Goal: Task Accomplishment & Management: Manage account settings

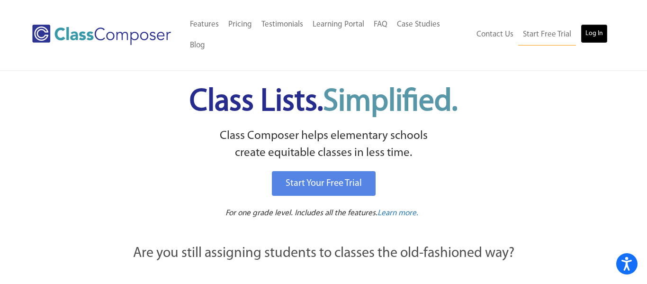
click at [604, 26] on link "Log In" at bounding box center [594, 33] width 27 height 19
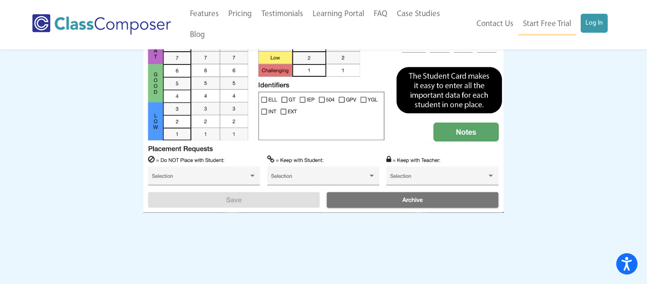
scroll to position [1096, 0]
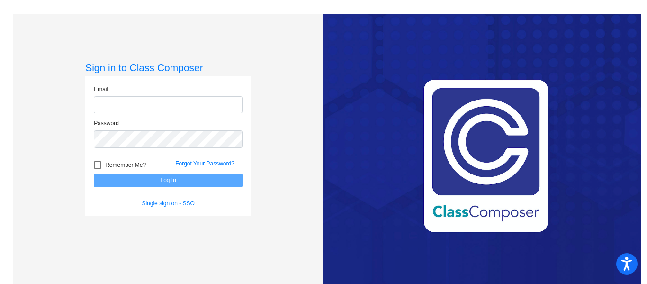
type input "awilson@swsdk6.com"
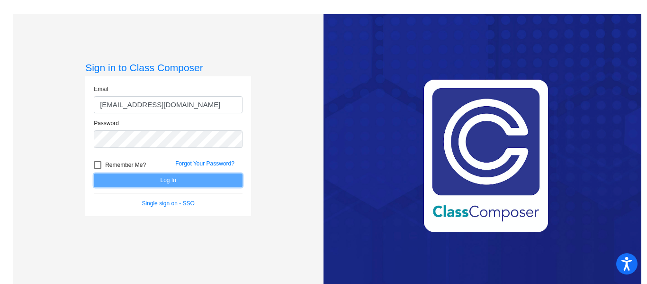
click at [139, 180] on button "Log In" at bounding box center [168, 180] width 149 height 14
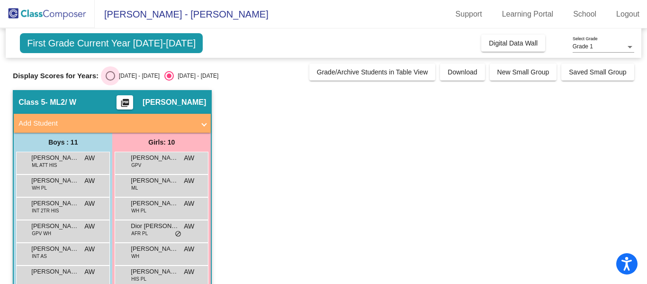
click at [106, 79] on div "Select an option" at bounding box center [110, 75] width 9 height 9
click at [110, 81] on input "2024 - 2025" at bounding box center [110, 81] width 0 height 0
radio input "true"
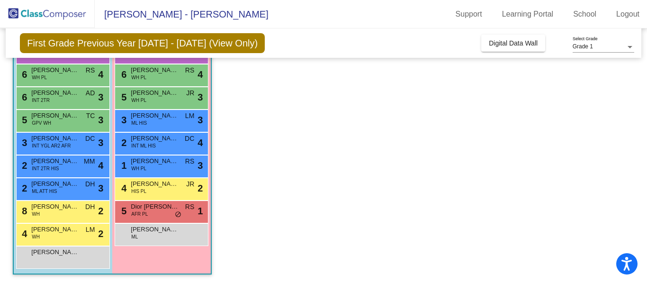
scroll to position [133, 0]
click at [61, 188] on span "Alexander Quintana-Sanchez" at bounding box center [54, 183] width 47 height 9
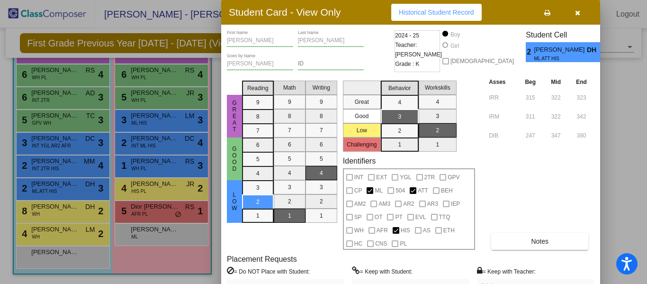
click at [576, 12] on icon "button" at bounding box center [577, 12] width 5 height 7
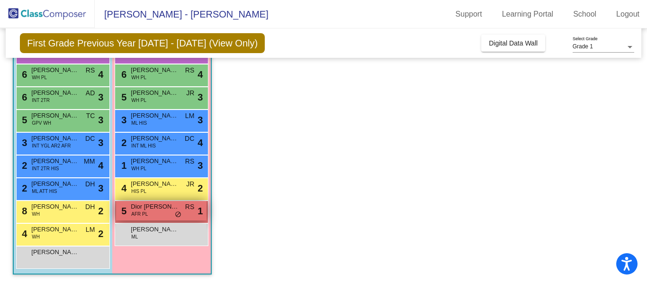
click at [153, 209] on span "Dior Baytops" at bounding box center [154, 206] width 47 height 9
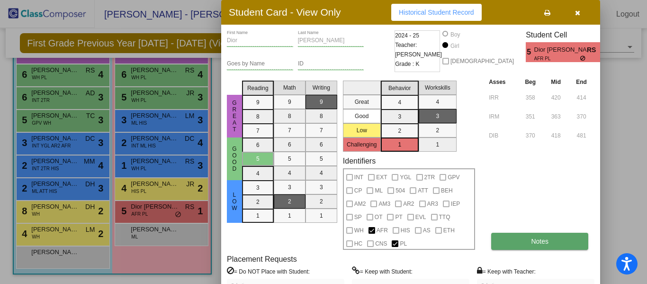
click at [531, 241] on span "Notes" at bounding box center [540, 241] width 18 height 8
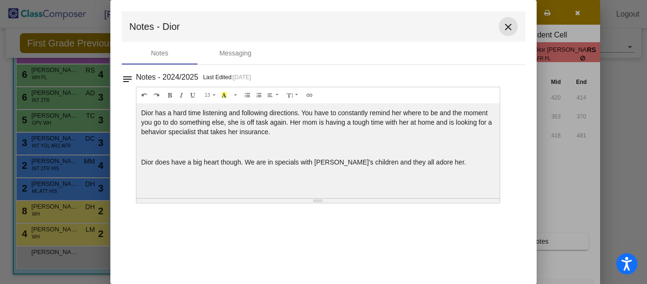
click at [509, 29] on mat-icon "close" at bounding box center [508, 26] width 11 height 11
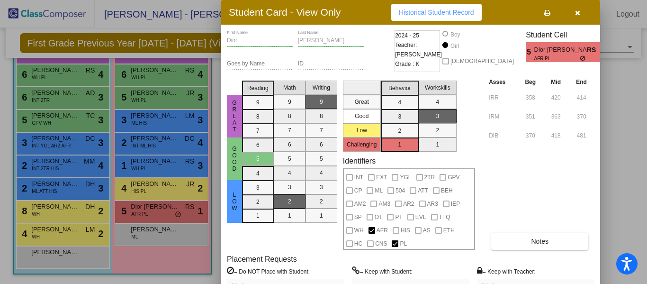
click at [578, 11] on icon "button" at bounding box center [577, 12] width 5 height 7
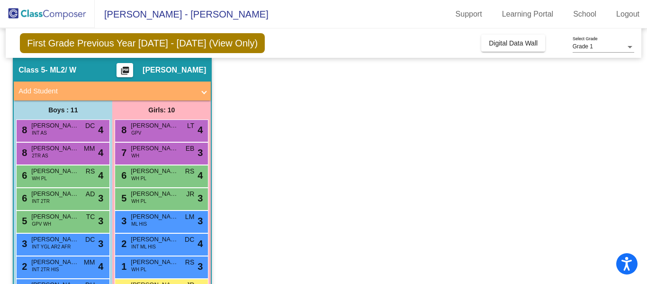
scroll to position [0, 0]
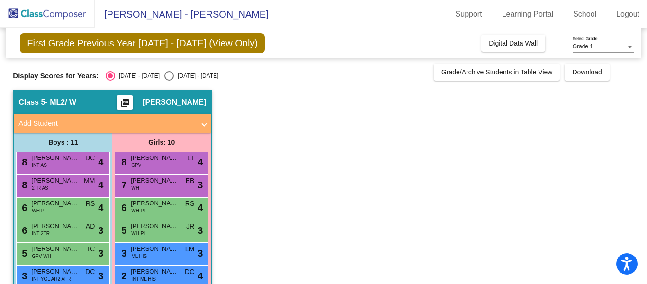
click at [164, 77] on div "Select an option" at bounding box center [168, 75] width 9 height 9
click at [169, 81] on input "2025 - 2026" at bounding box center [169, 81] width 0 height 0
radio input "true"
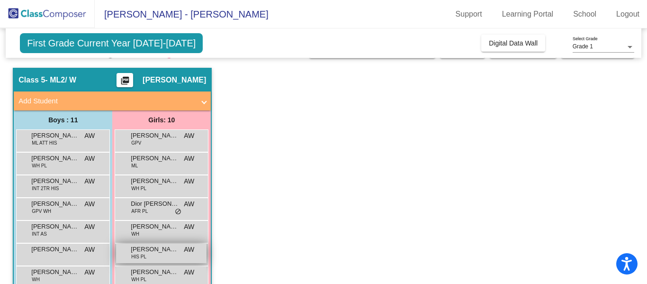
scroll to position [22, 0]
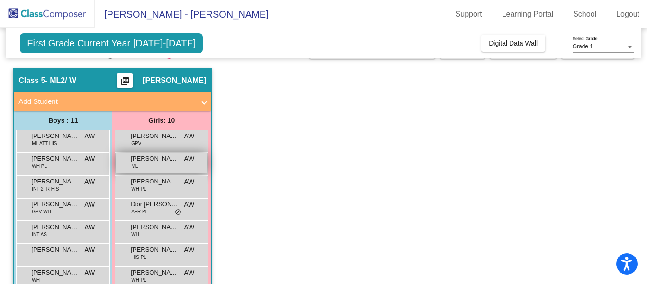
click at [191, 164] on span "AW" at bounding box center [189, 159] width 10 height 10
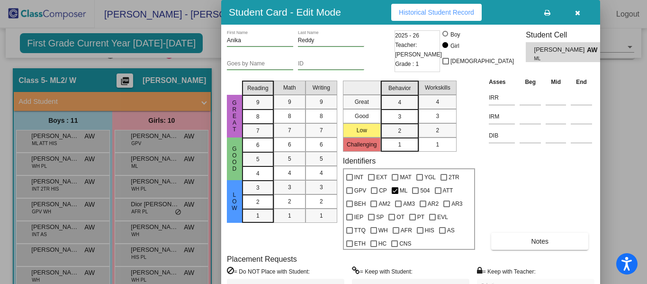
click at [581, 15] on button "button" at bounding box center [578, 12] width 30 height 17
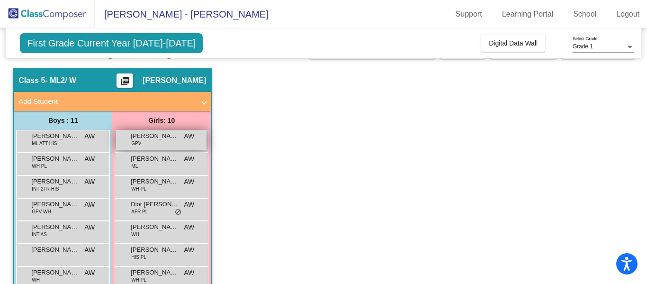
click at [173, 142] on div "Alessia Sportiello GPV AW lock do_not_disturb_alt" at bounding box center [161, 139] width 91 height 19
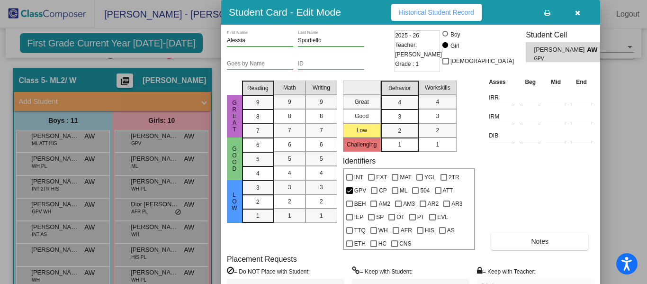
click at [581, 16] on button "button" at bounding box center [578, 12] width 30 height 17
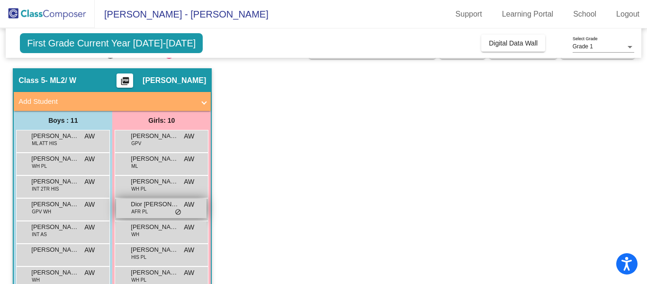
click at [168, 206] on span "Dior Baytops" at bounding box center [154, 204] width 47 height 9
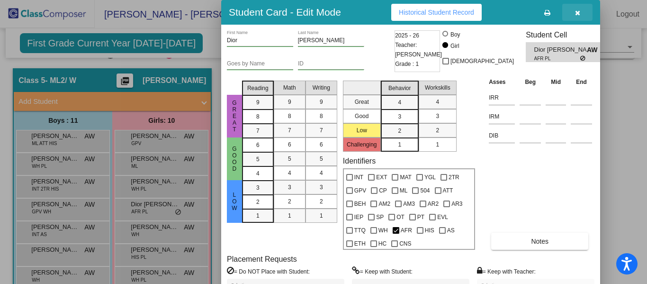
click at [582, 16] on button "button" at bounding box center [578, 12] width 30 height 17
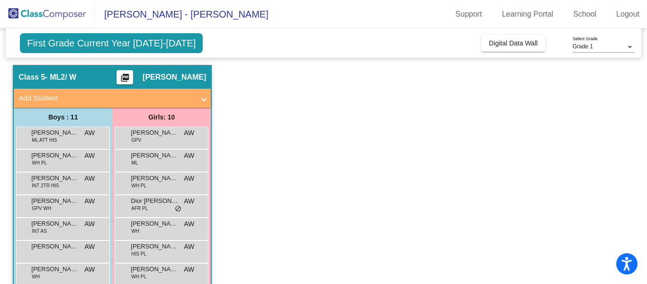
scroll to position [0, 0]
